Goal: Obtain resource: Download file/media

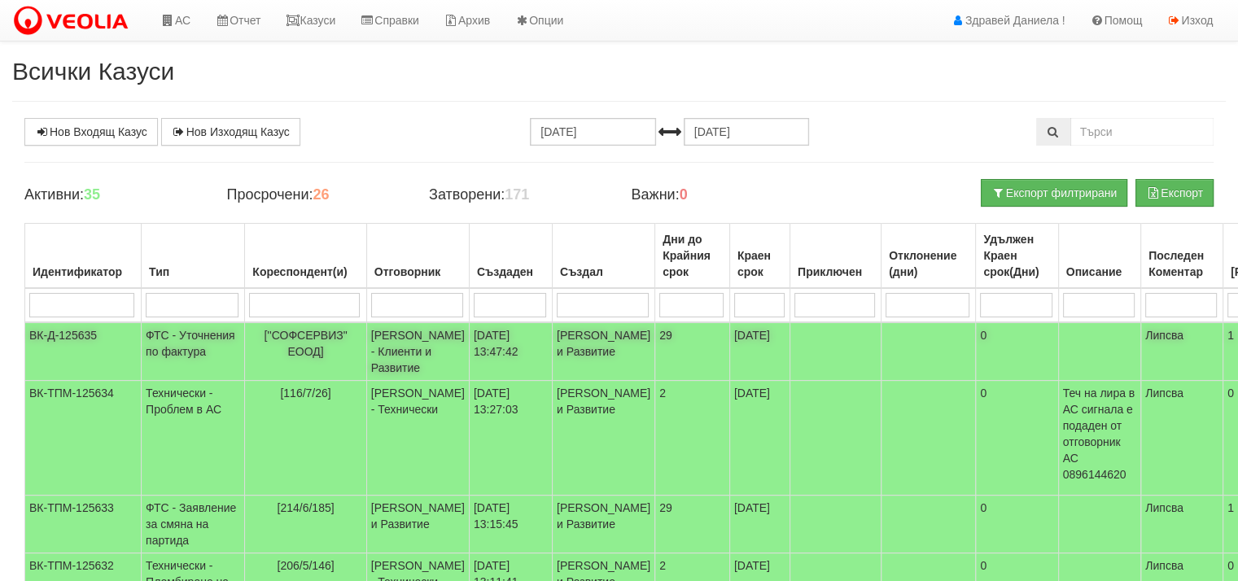
click at [385, 343] on td "[PERSON_NAME] - Клиенти и Развитие" at bounding box center [417, 351] width 103 height 59
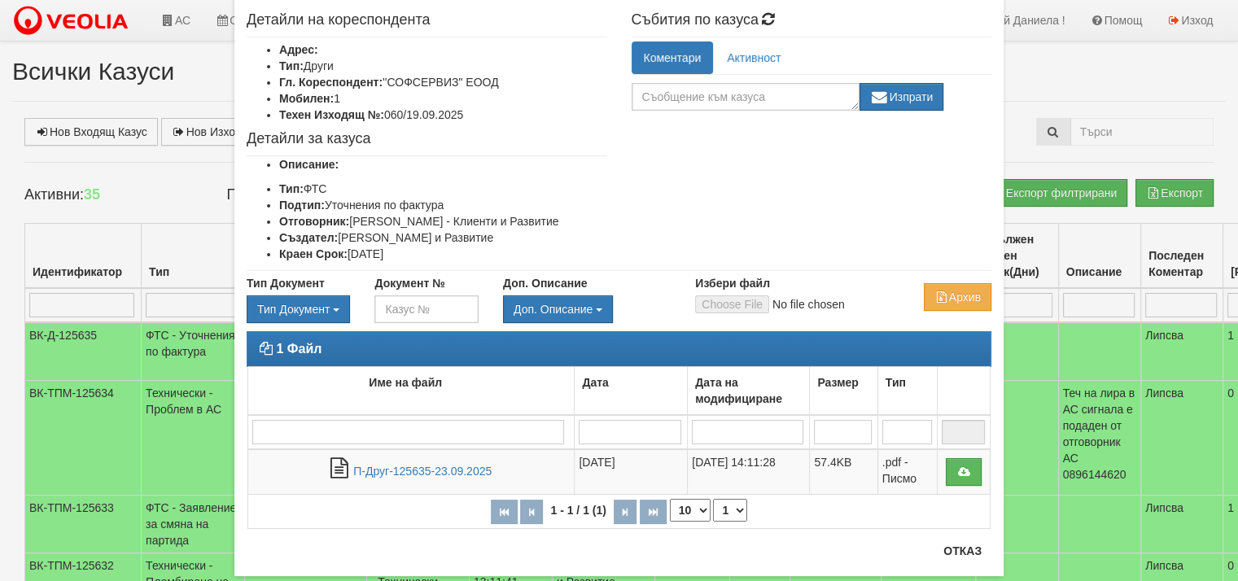
scroll to position [81, 0]
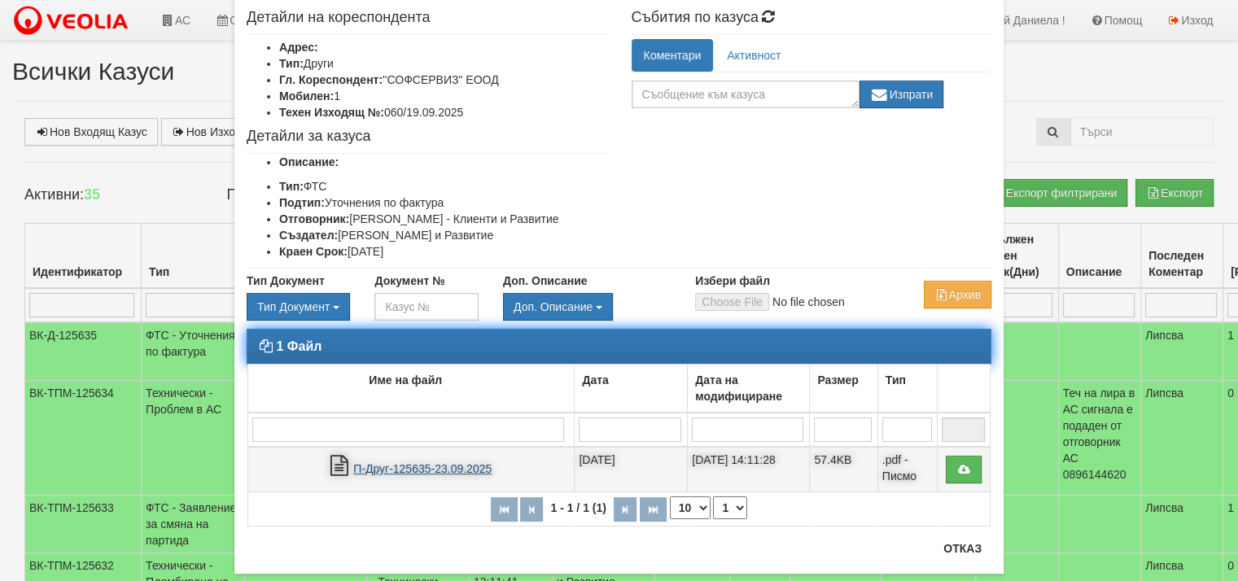
click at [427, 473] on link "П-Друг-125635-23.09.2025" at bounding box center [422, 468] width 138 height 13
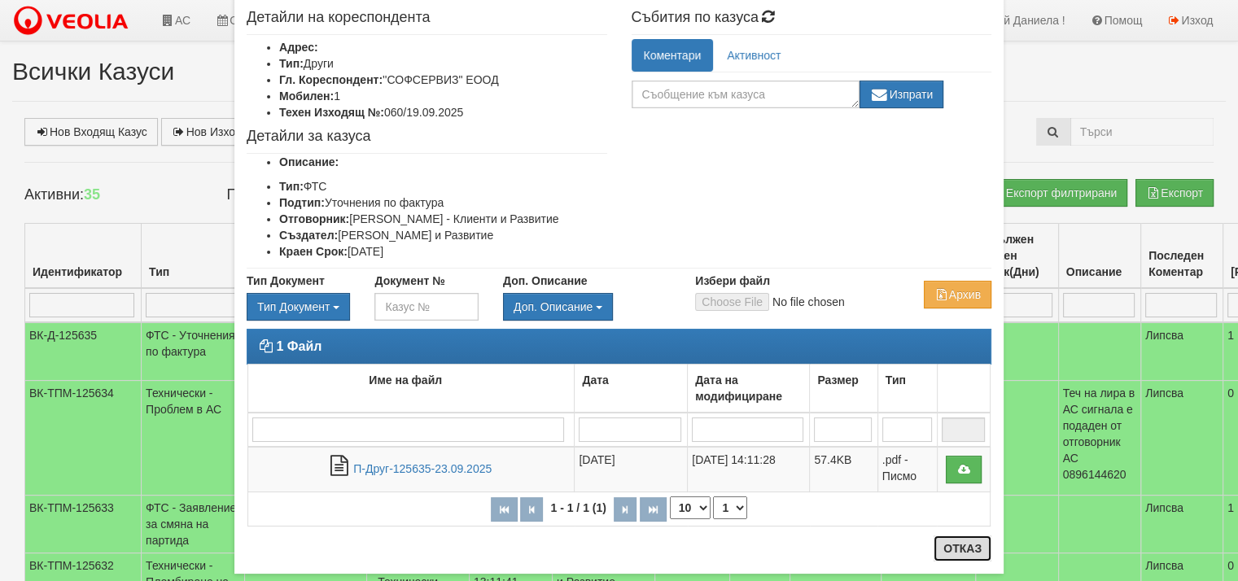
click at [946, 551] on button "Отказ" at bounding box center [963, 549] width 58 height 26
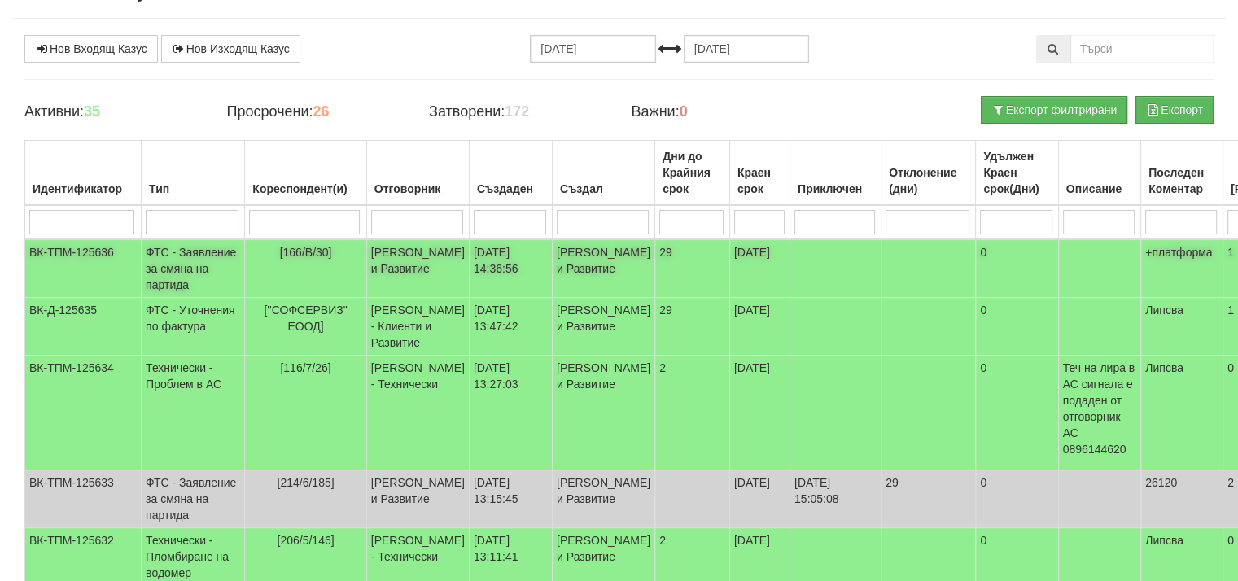
scroll to position [81, 0]
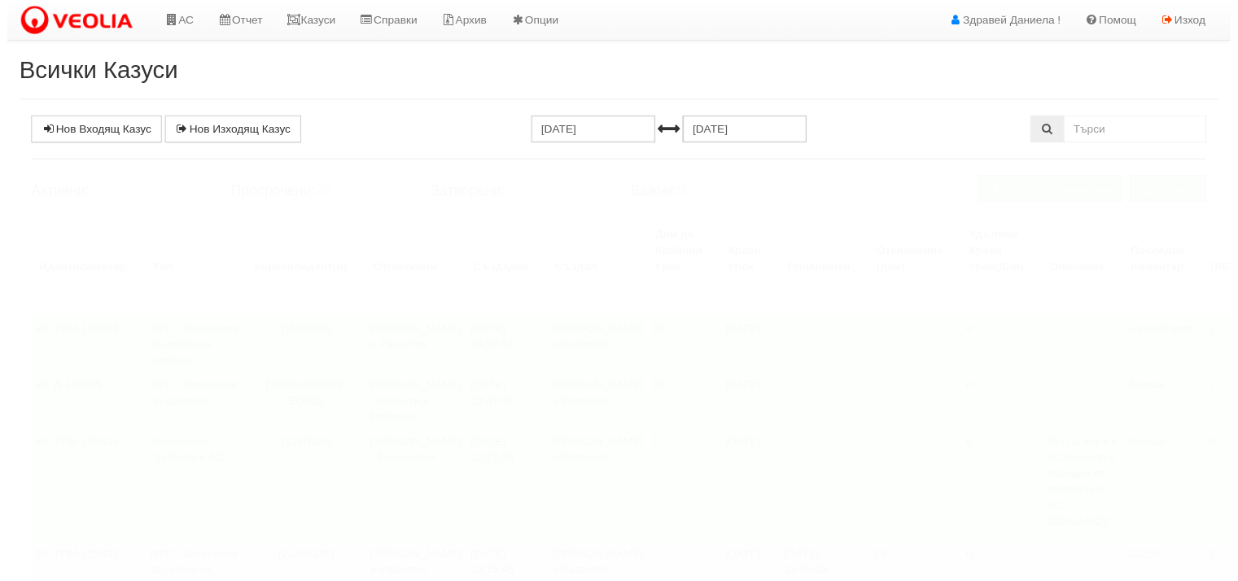
scroll to position [81, 0]
